Goal: Information Seeking & Learning: Check status

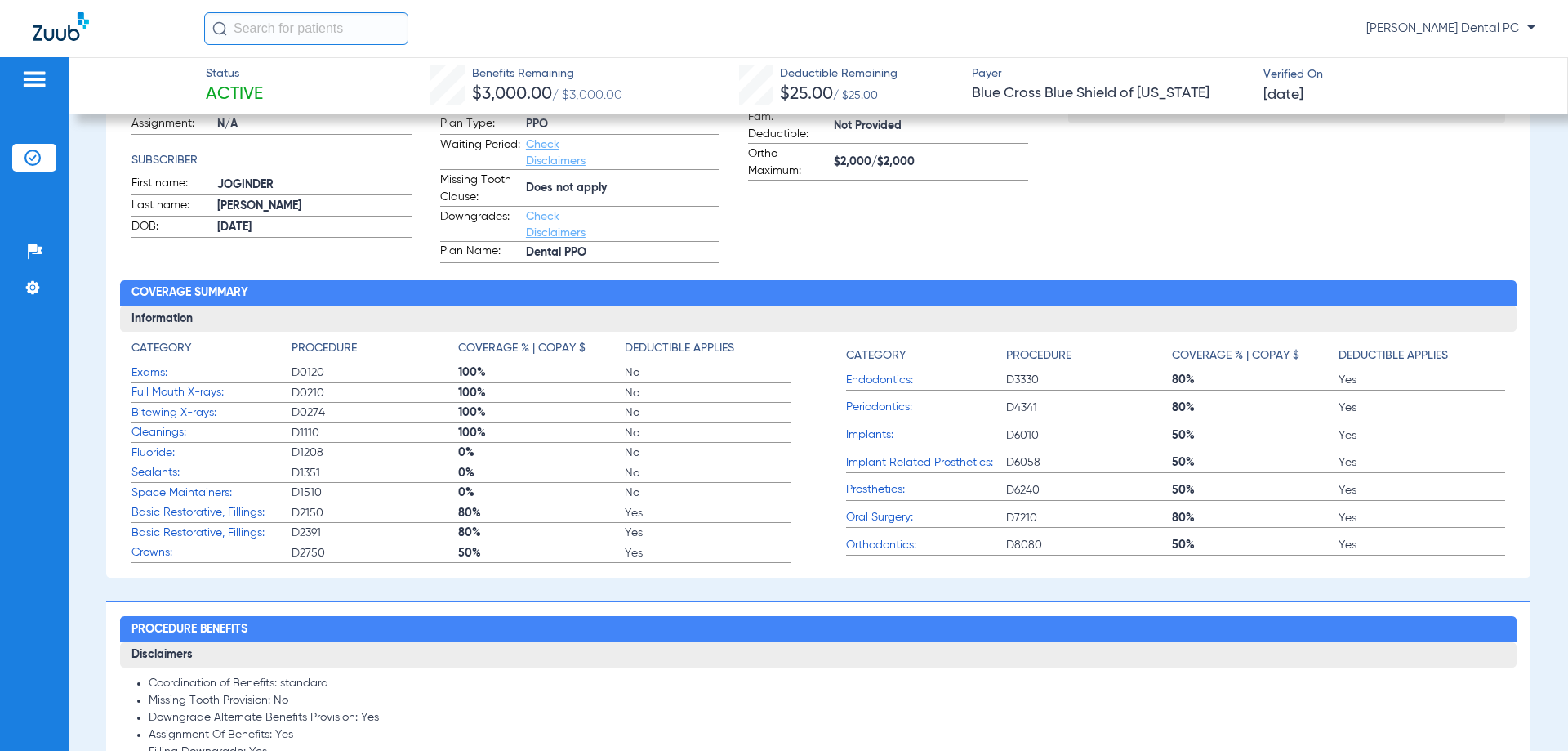
scroll to position [327, 0]
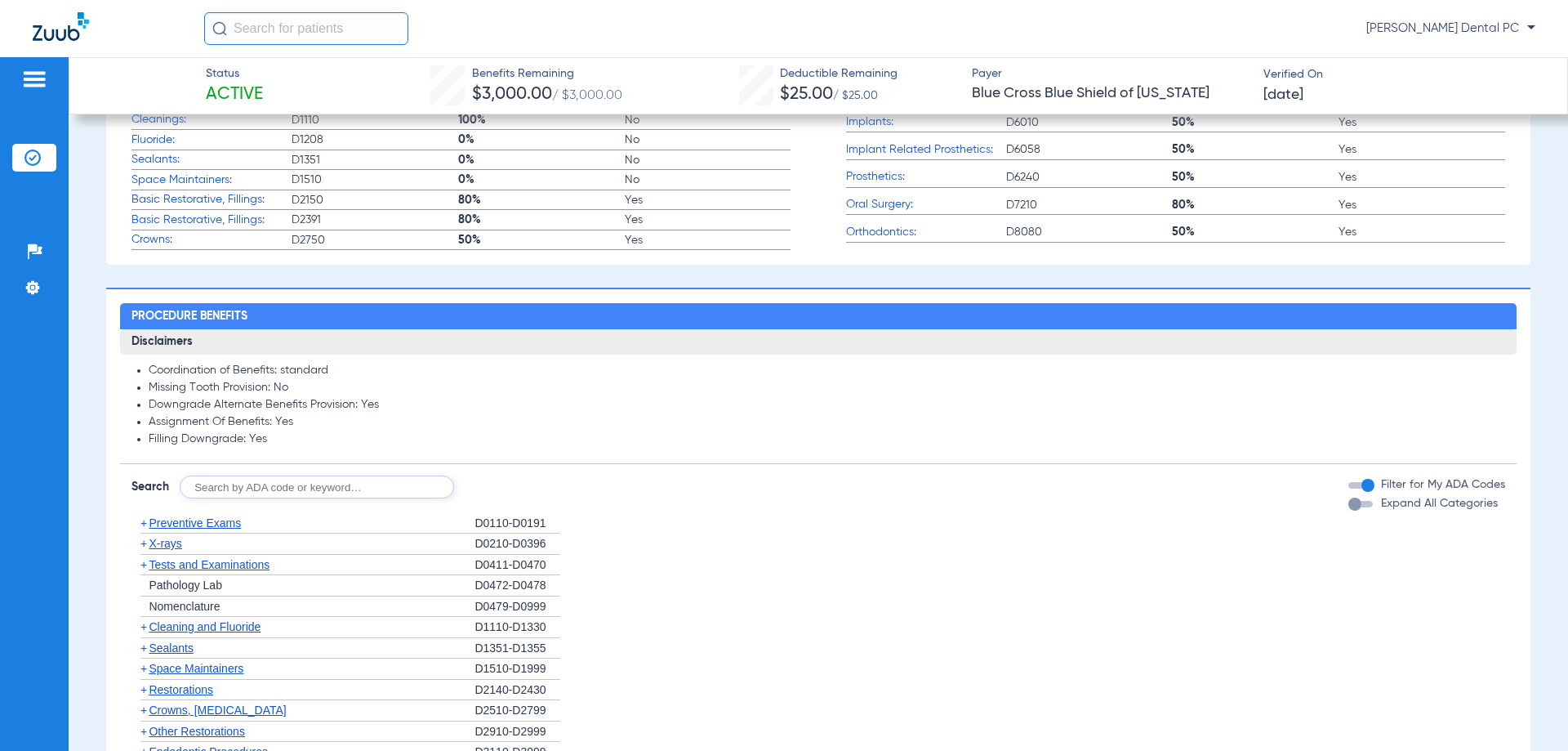
scroll to position [654, 0]
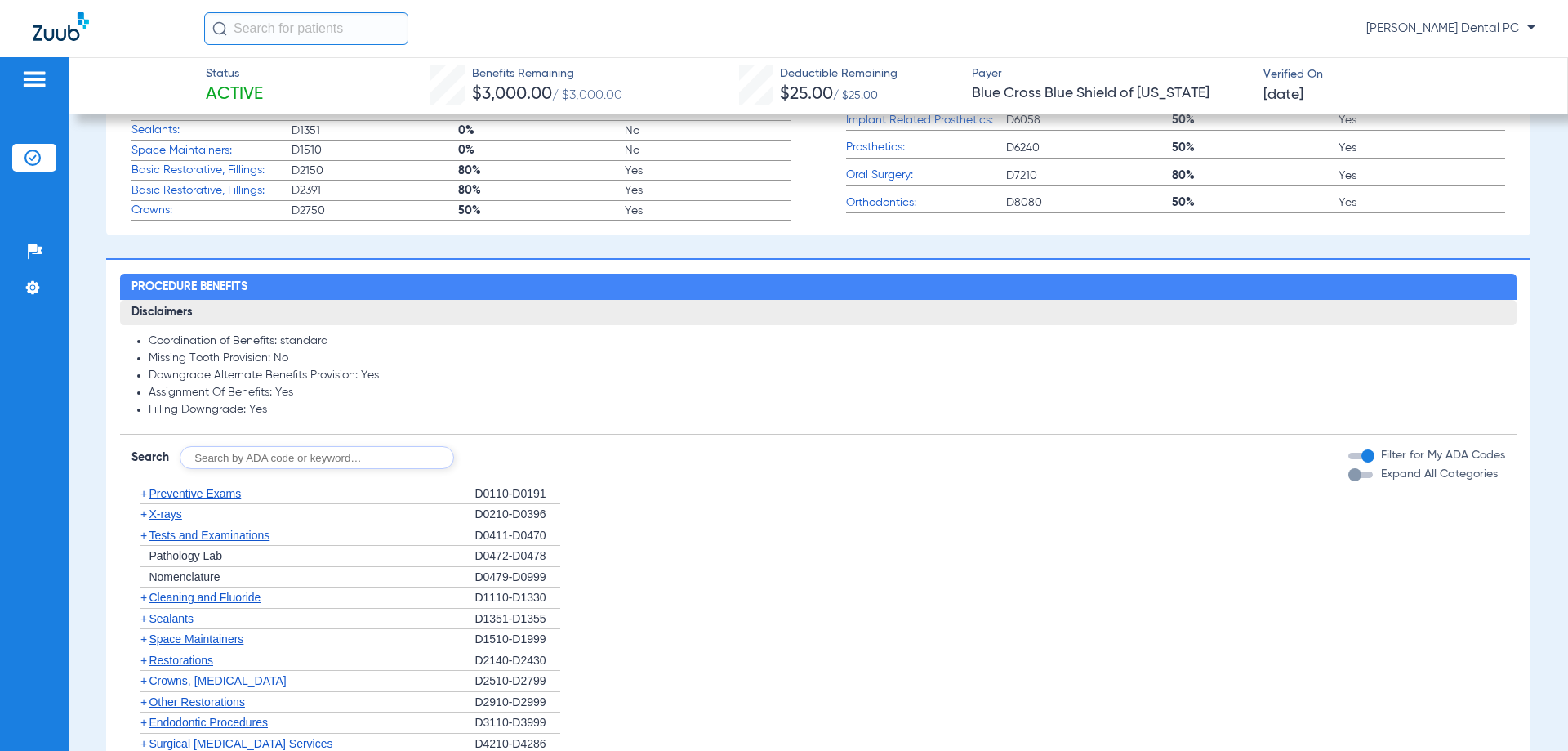
click at [280, 461] on input "text" at bounding box center [317, 457] width 275 height 23
type input "REPAIR"
click at [497, 458] on button "Search" at bounding box center [515, 457] width 65 height 23
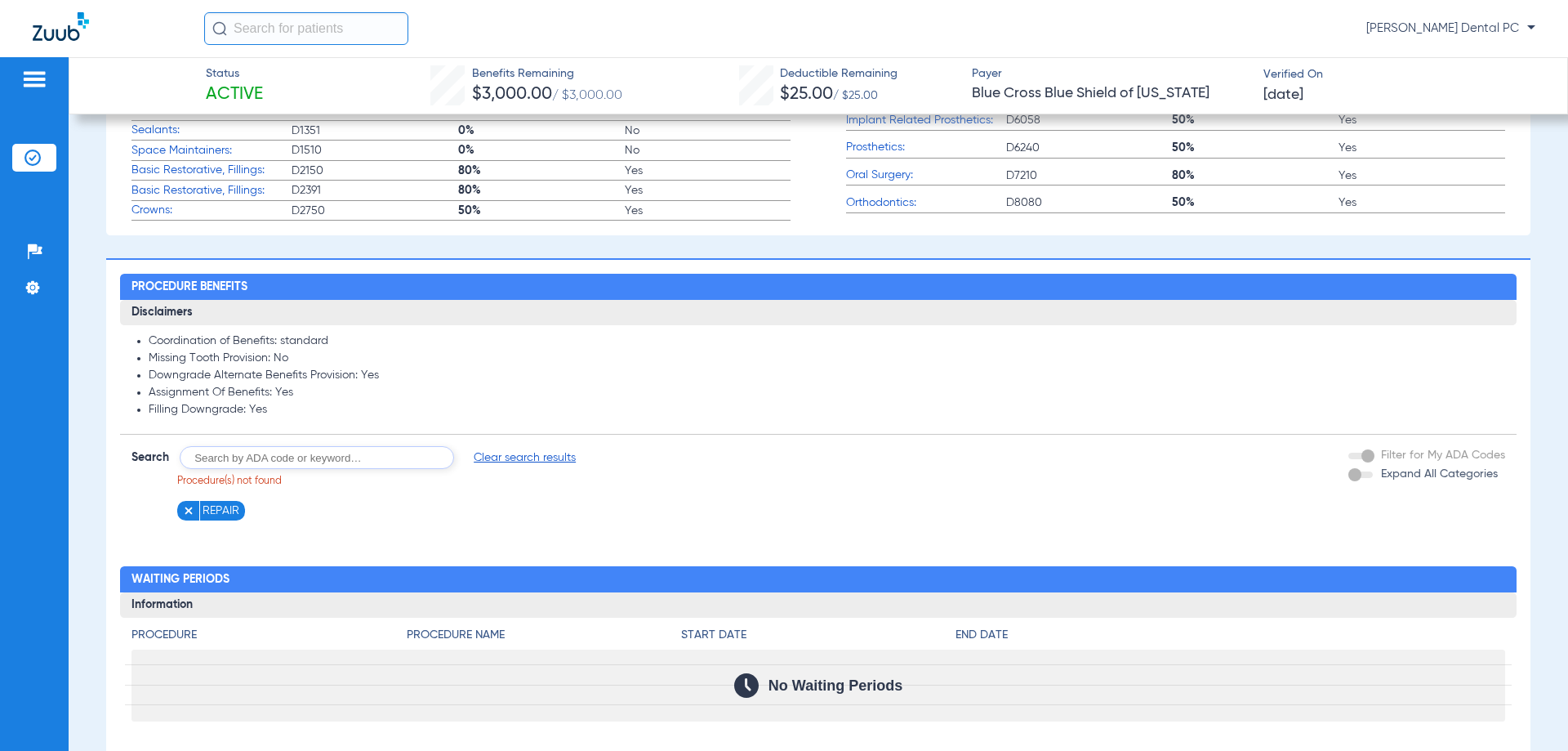
click at [183, 512] on img at bounding box center [189, 511] width 12 height 12
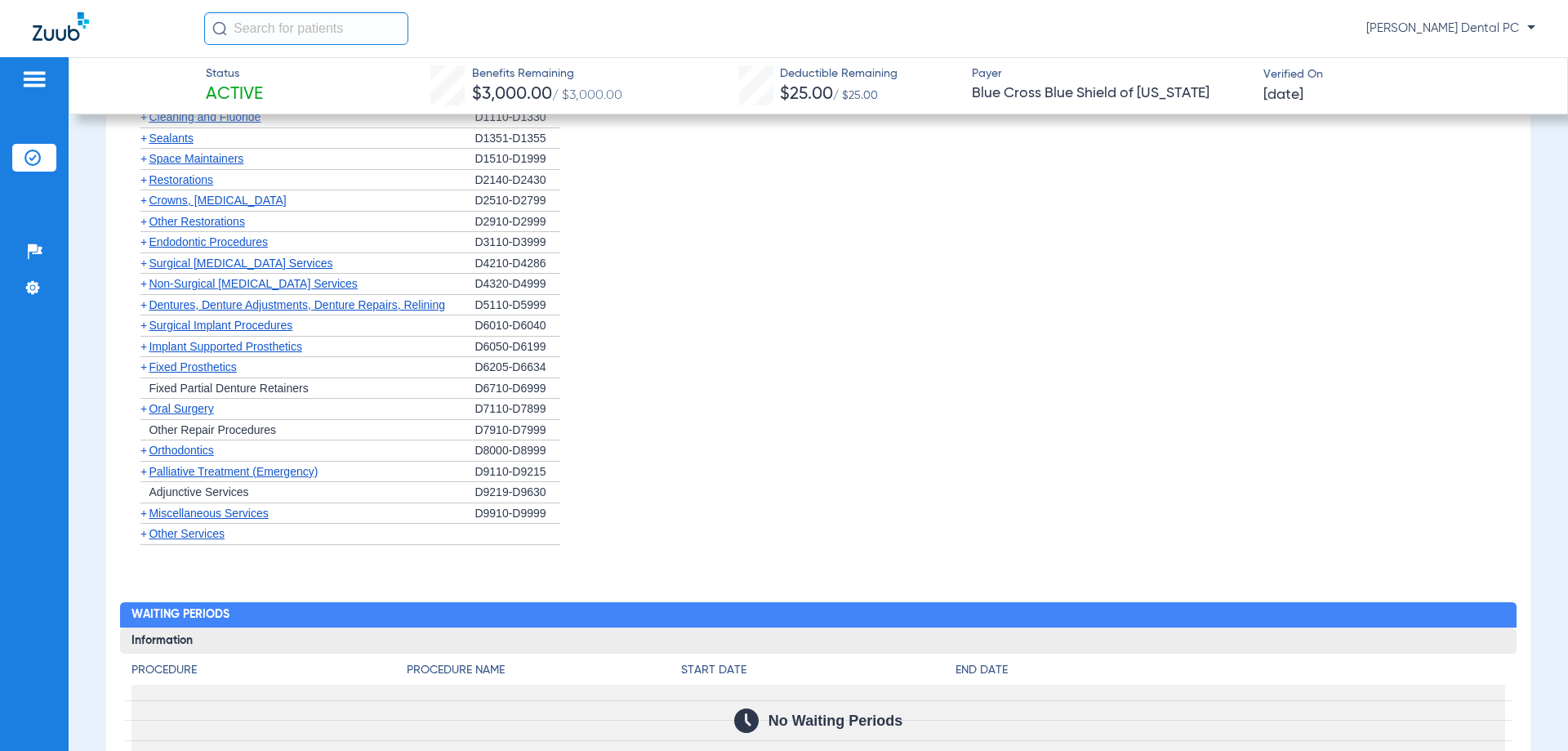
scroll to position [1143, 0]
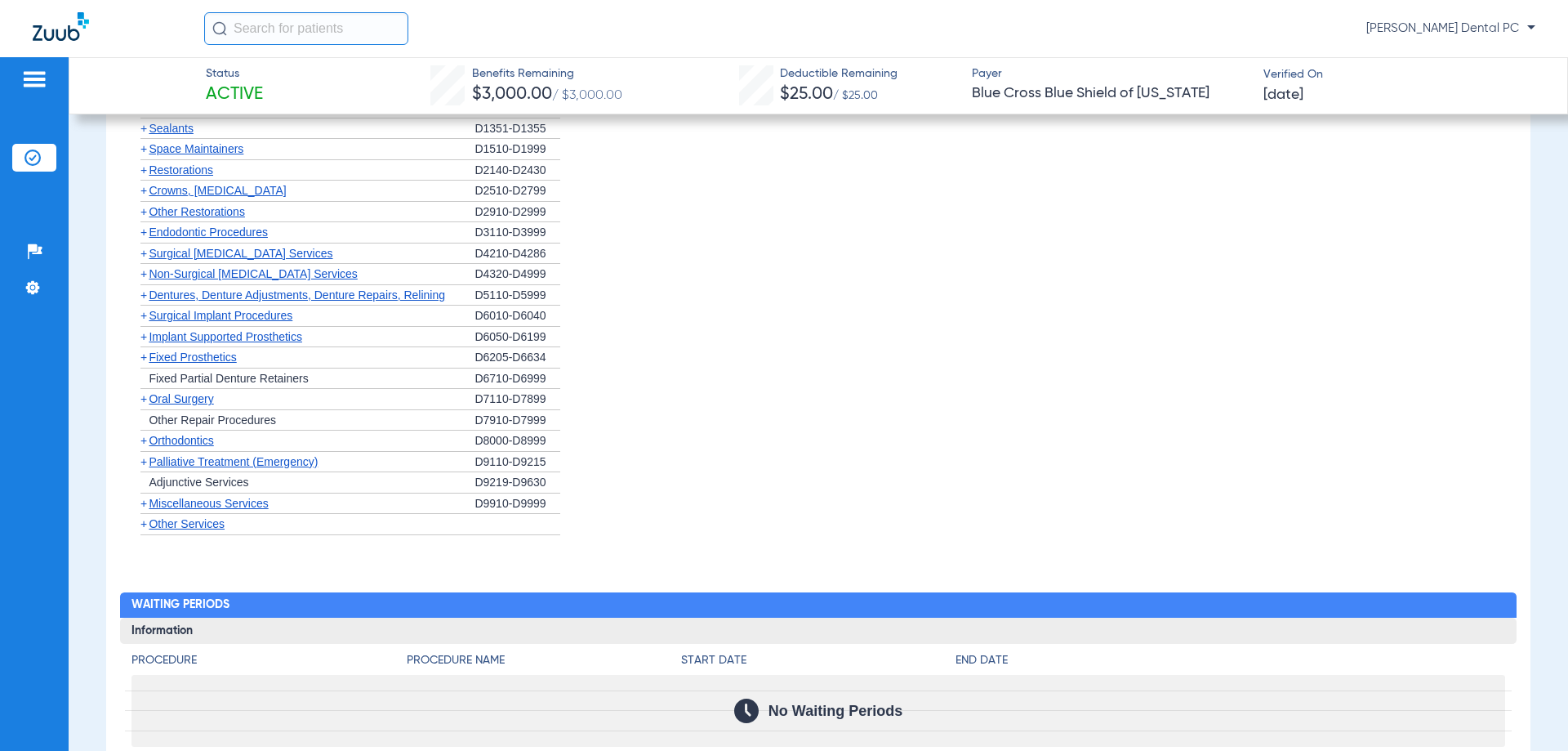
click at [346, 299] on span "Dentures, Denture Adjustments, Denture Repairs, Relining" at bounding box center [296, 295] width 296 height 13
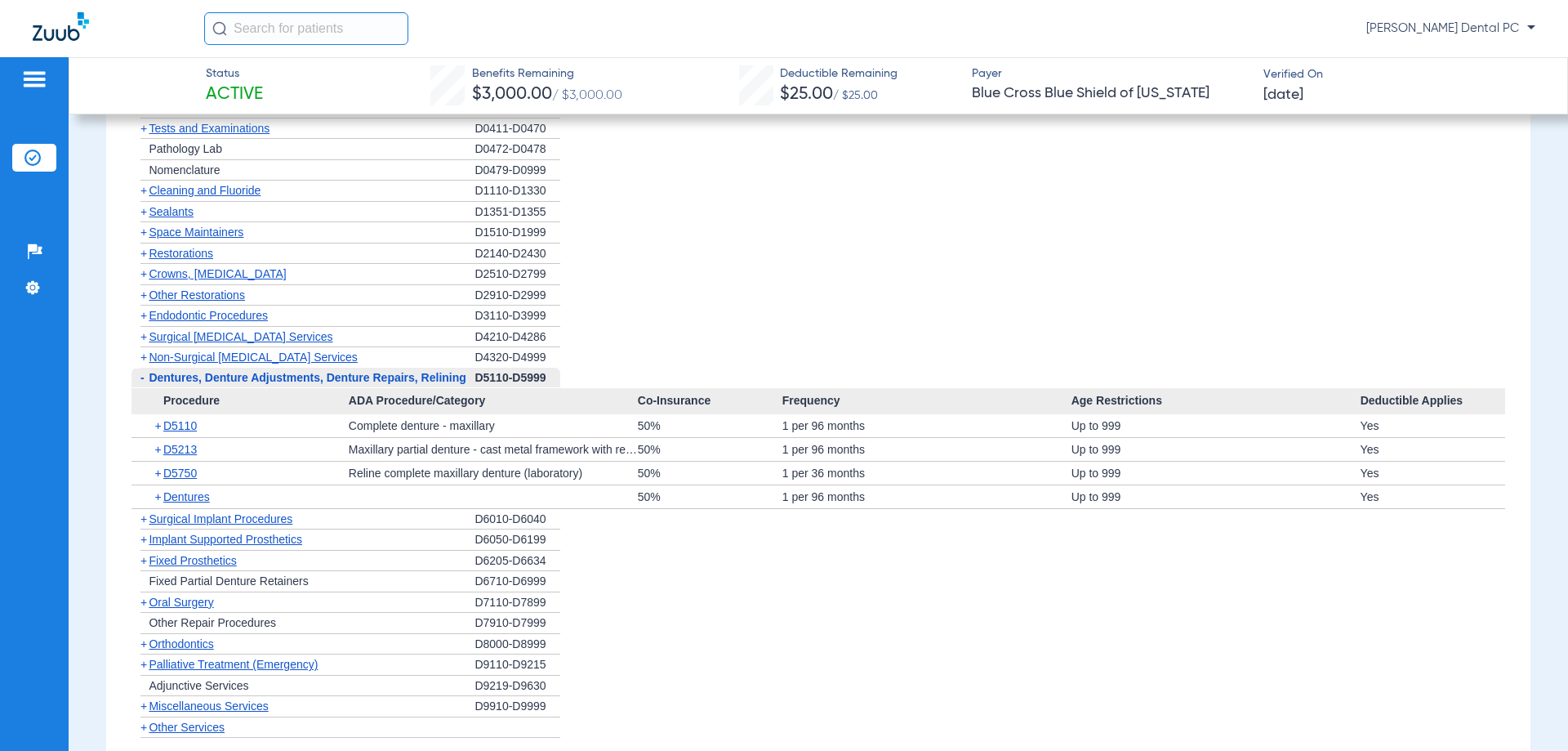
scroll to position [1062, 0]
